Goal: Navigation & Orientation: Find specific page/section

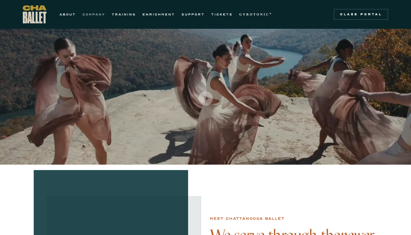
click at [97, 14] on link "COMPANY" at bounding box center [93, 14] width 23 height 7
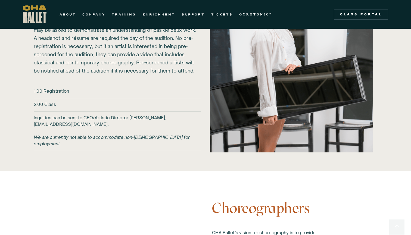
scroll to position [712, 0]
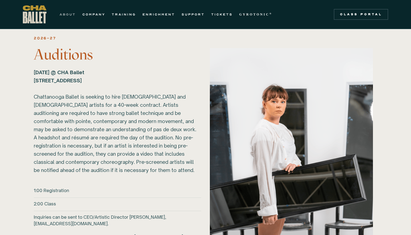
click at [70, 14] on link "ABOUT" at bounding box center [68, 14] width 16 height 7
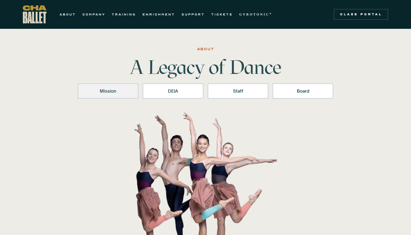
click at [125, 91] on div "Mission" at bounding box center [108, 91] width 46 height 7
click at [96, 12] on link "COMPANY" at bounding box center [93, 14] width 23 height 7
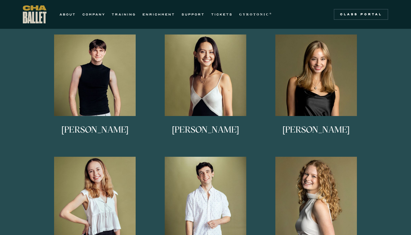
scroll to position [276, 0]
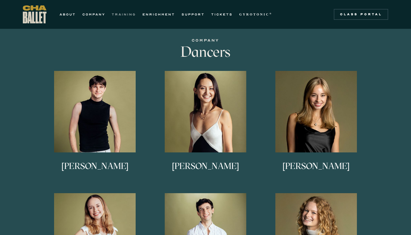
click at [127, 15] on link "TRAINING" at bounding box center [124, 14] width 24 height 7
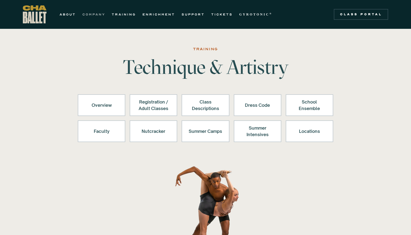
click at [102, 14] on link "COMPANY" at bounding box center [93, 14] width 23 height 7
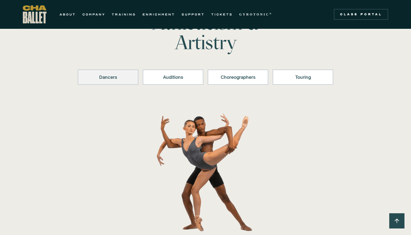
scroll to position [46, 0]
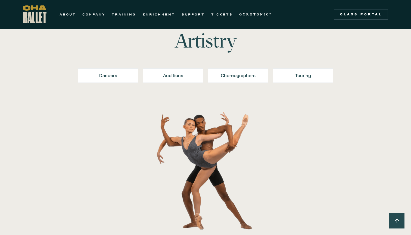
click at [158, 68] on div "Dancers Auditions Choreographers Touring" at bounding box center [205, 77] width 255 height 41
drag, startPoint x: 161, startPoint y: 75, endPoint x: 168, endPoint y: 75, distance: 7.3
click at [168, 75] on div "Auditions" at bounding box center [173, 75] width 46 height 7
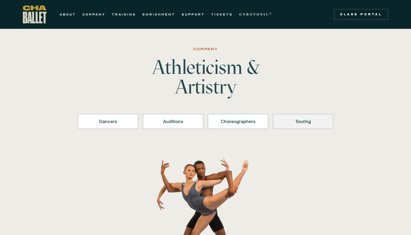
click at [298, 125] on link "Touring" at bounding box center [303, 121] width 61 height 15
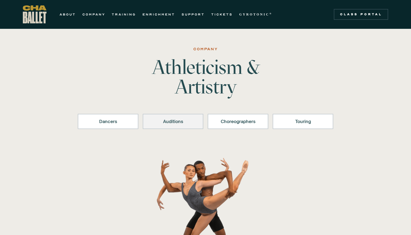
click at [160, 127] on link "Auditions" at bounding box center [173, 121] width 61 height 15
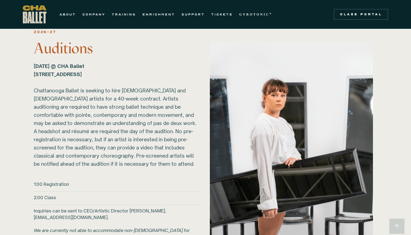
scroll to position [713, 0]
